Goal: Obtain resource: Download file/media

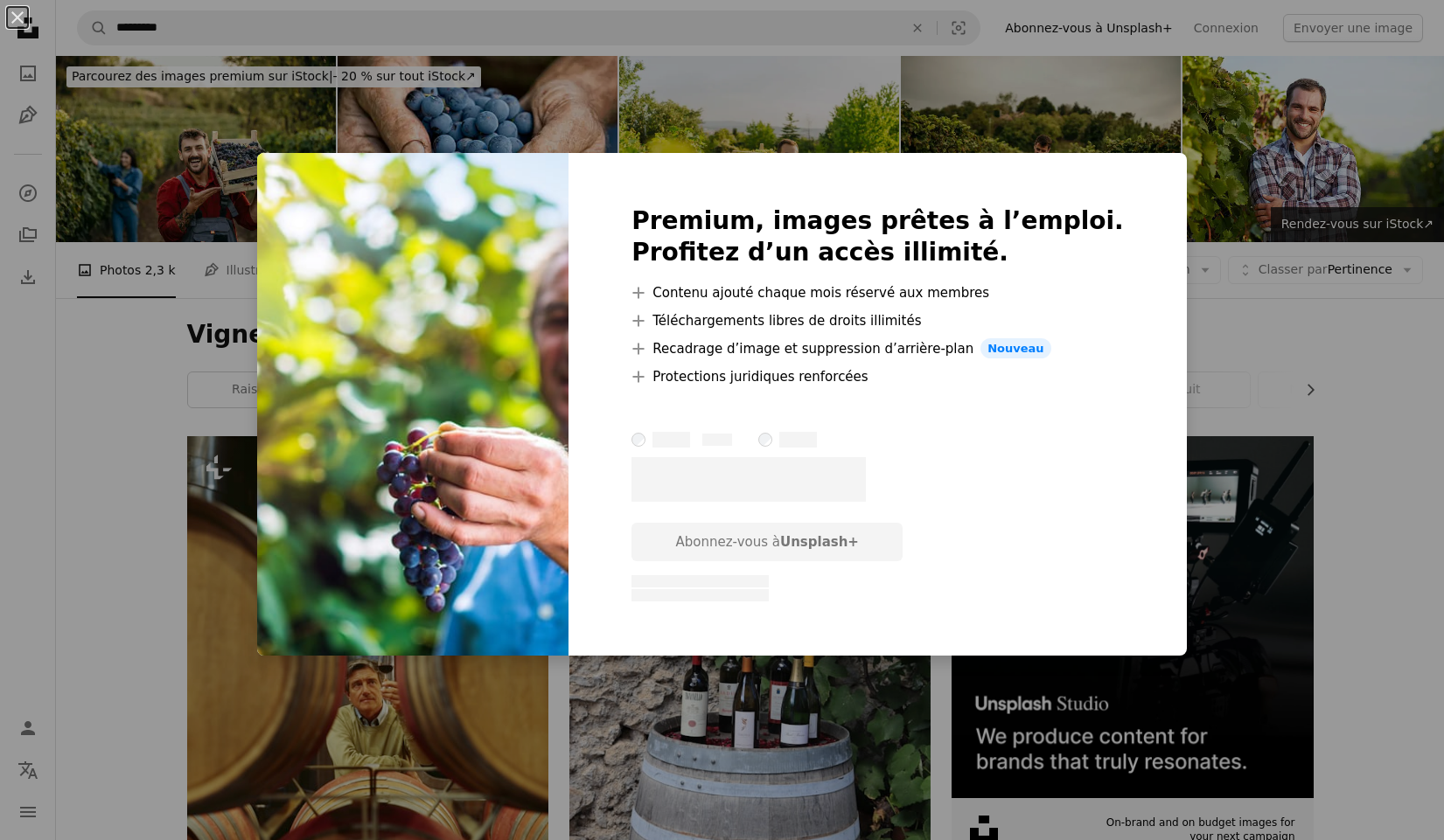
scroll to position [15873, 0]
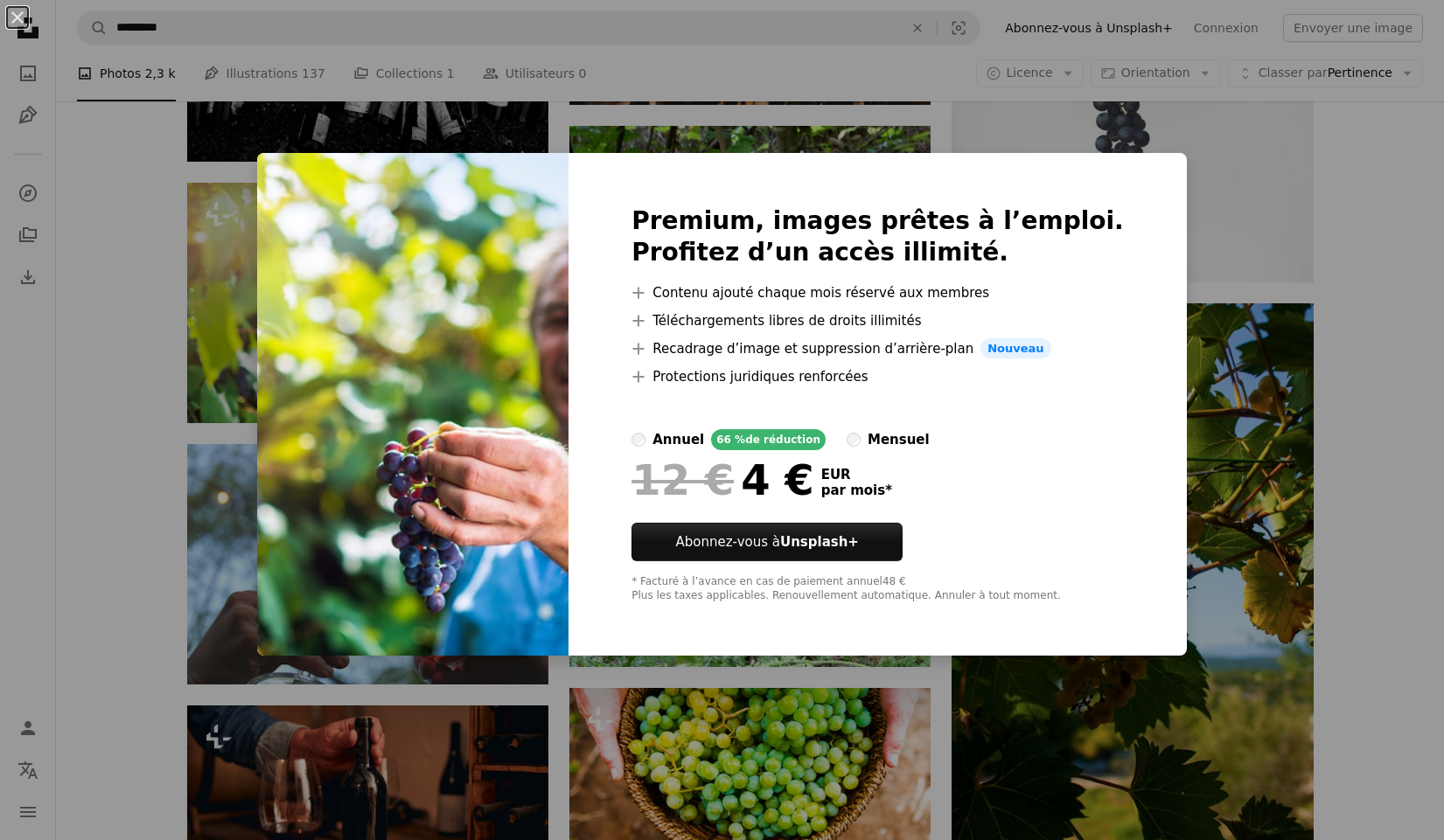
click at [127, 276] on div "An X shape Premium, images prêtes à l’emploi. Profitez d’un accès illimité. A p…" at bounding box center [722, 420] width 1444 height 840
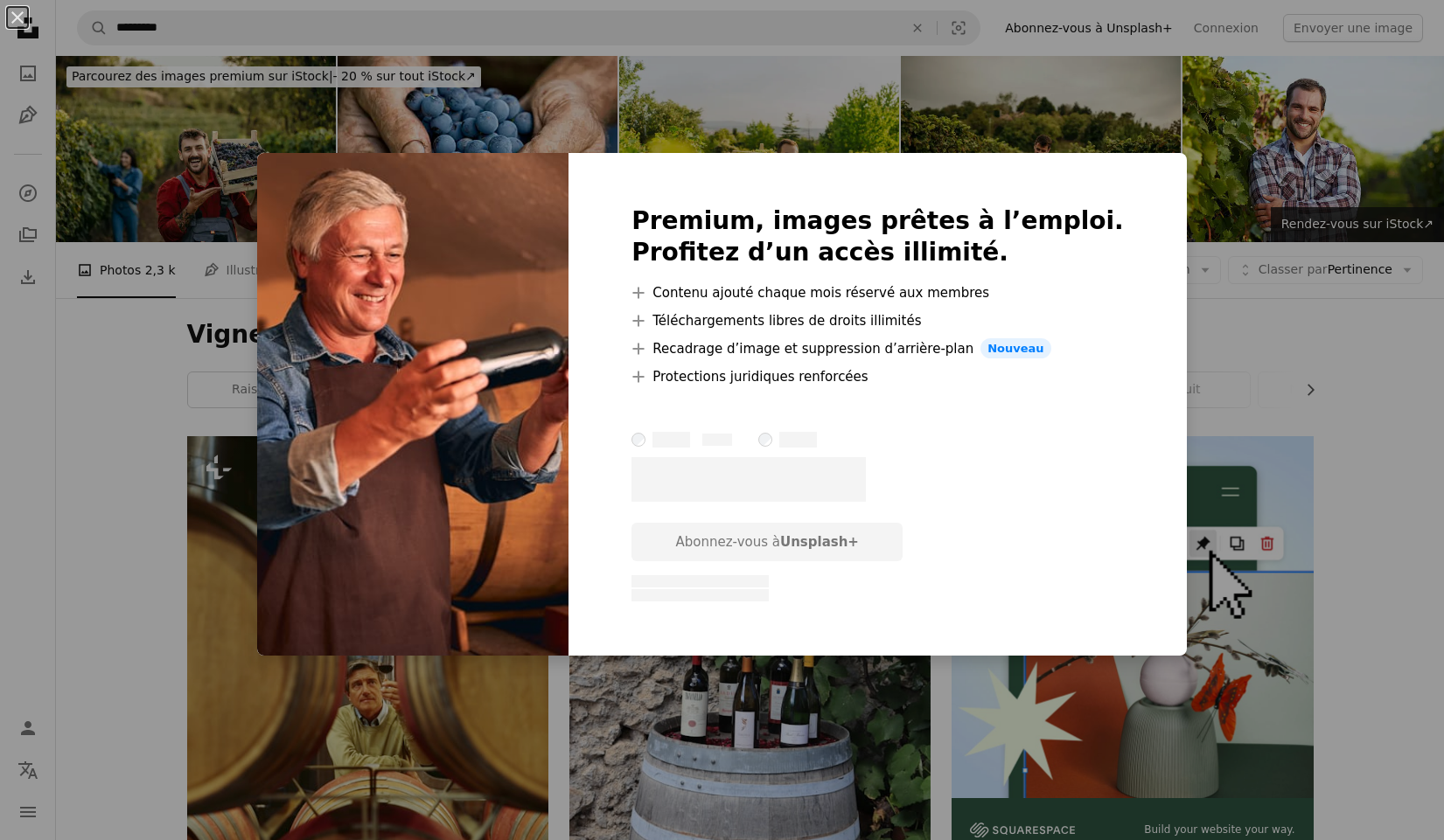
scroll to position [6479, 0]
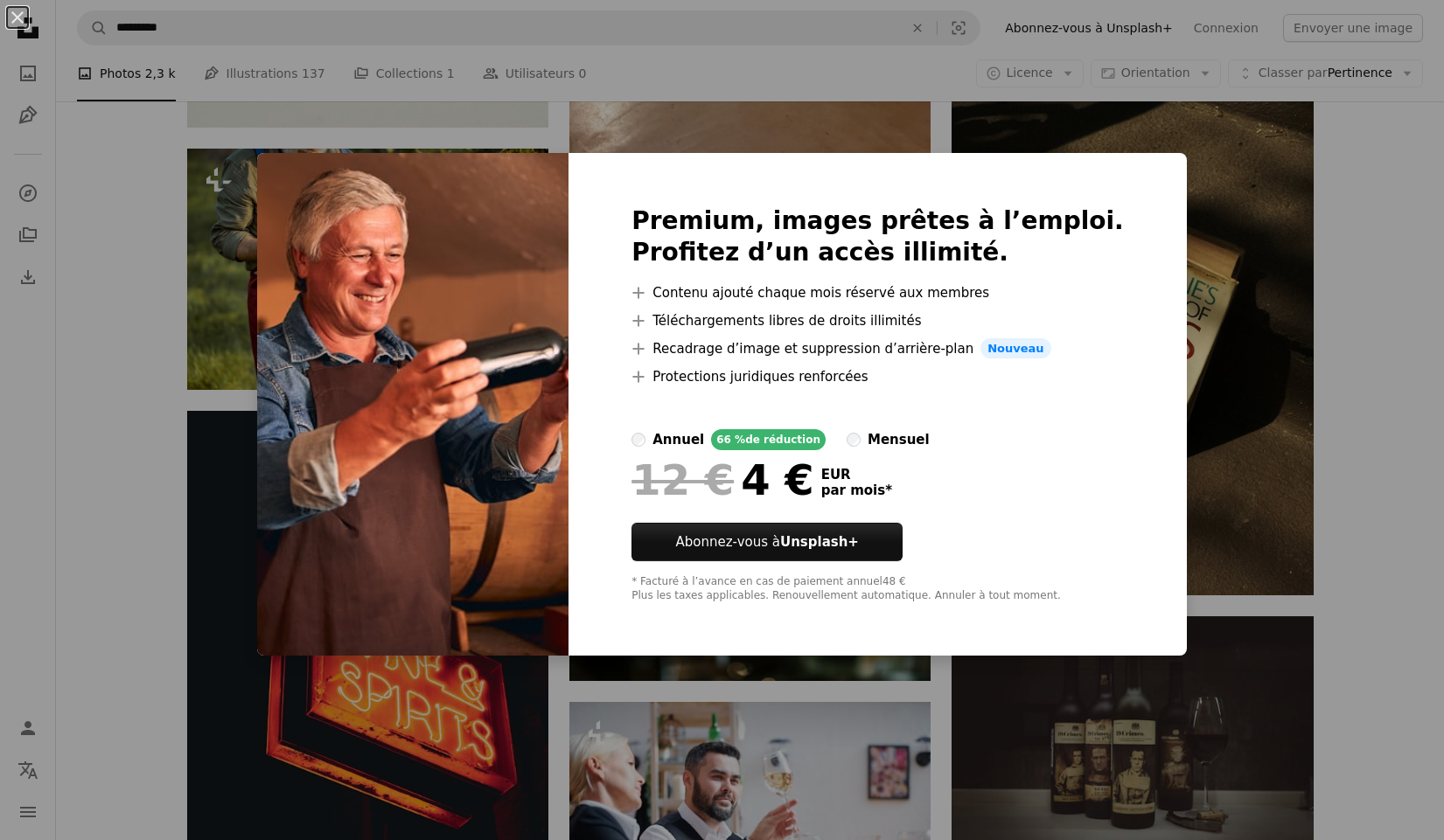
click at [1228, 449] on div "An X shape Premium, images prêtes à l’emploi. Profitez d’un accès illimité. A p…" at bounding box center [722, 420] width 1444 height 840
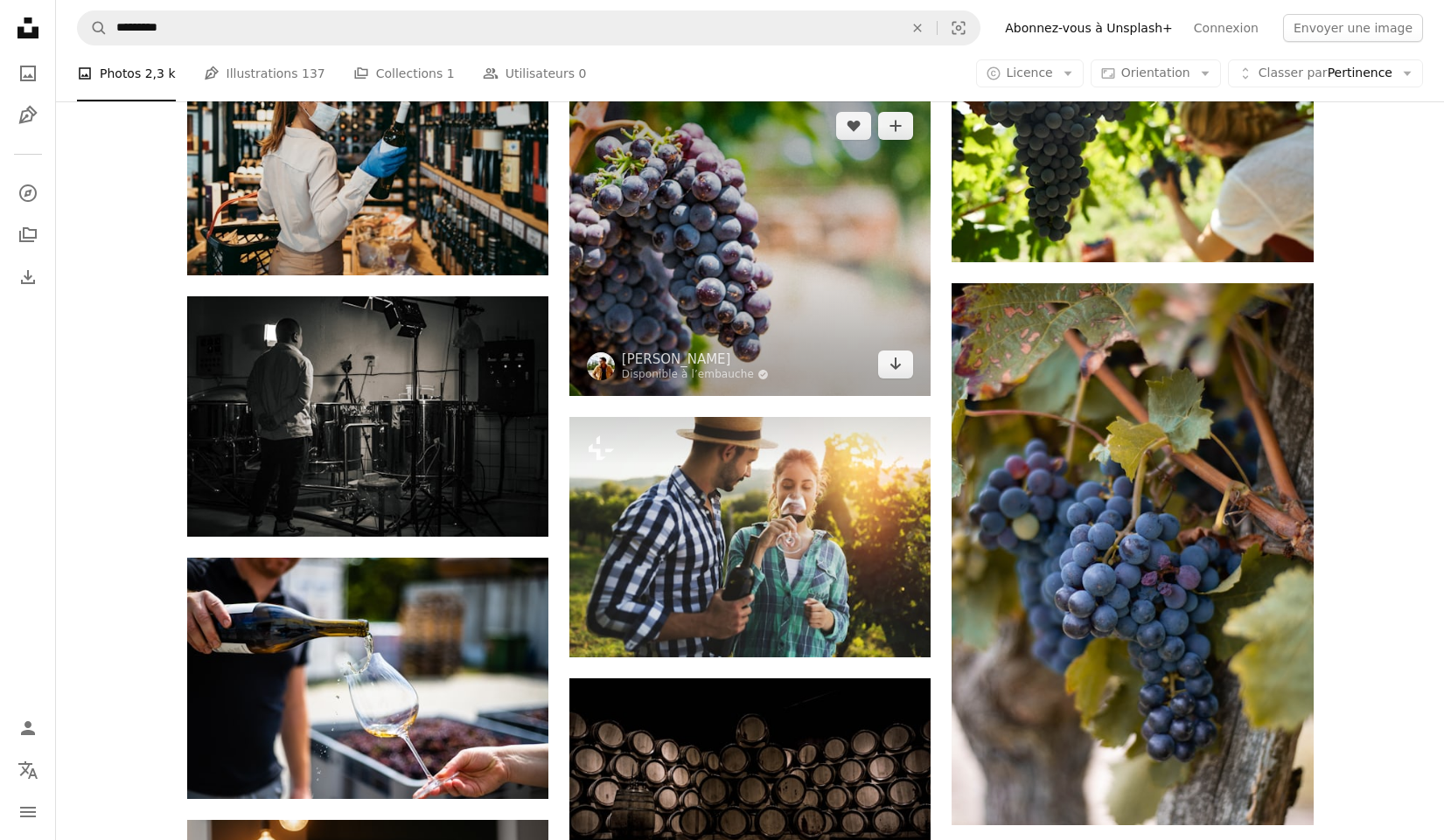
scroll to position [907, 0]
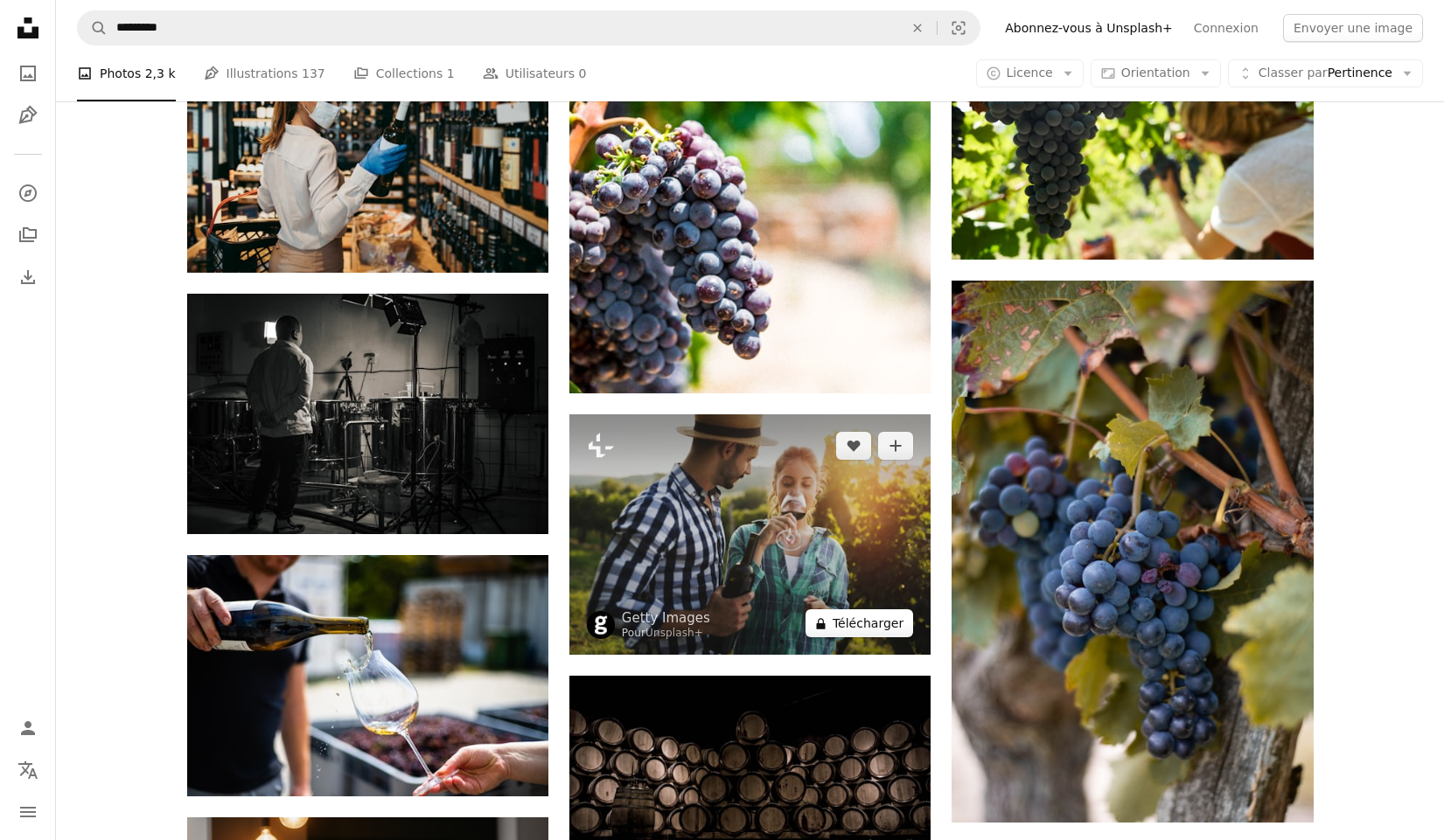
click at [857, 621] on button "A lock Télécharger" at bounding box center [859, 623] width 108 height 28
